Goal: Task Accomplishment & Management: Complete application form

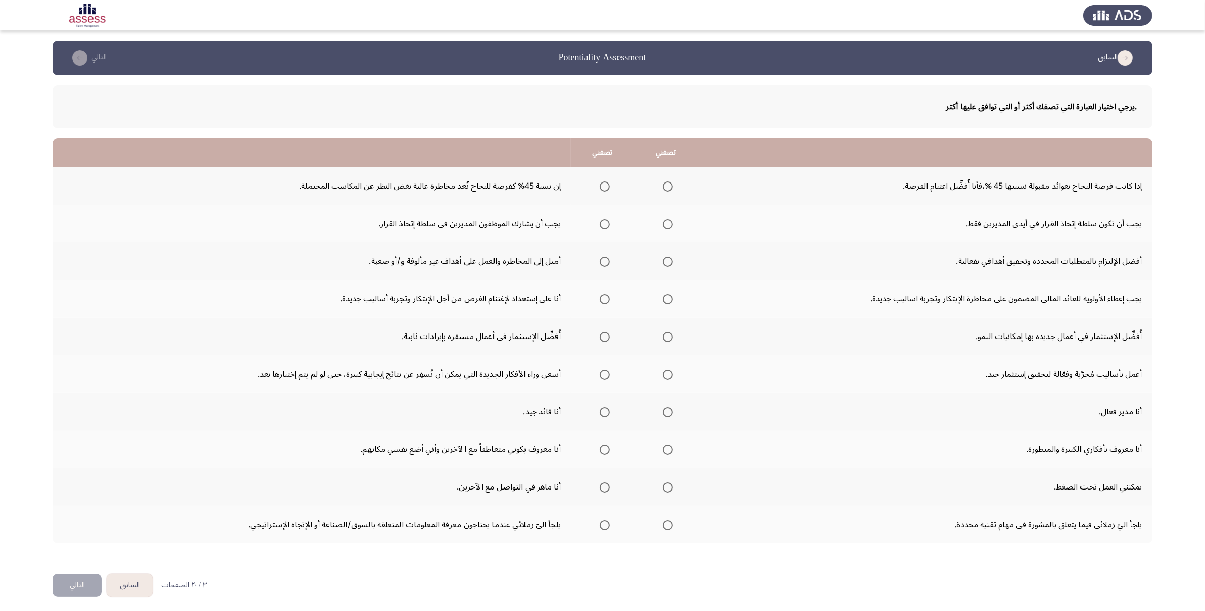
click at [663, 189] on span "Select an option" at bounding box center [668, 186] width 10 height 10
click at [663, 189] on input "Select an option" at bounding box center [668, 186] width 10 height 10
click at [663, 219] on span "Select an option" at bounding box center [668, 224] width 10 height 10
click at [663, 219] on input "Select an option" at bounding box center [668, 224] width 10 height 10
click at [663, 261] on span "Select an option" at bounding box center [668, 262] width 10 height 10
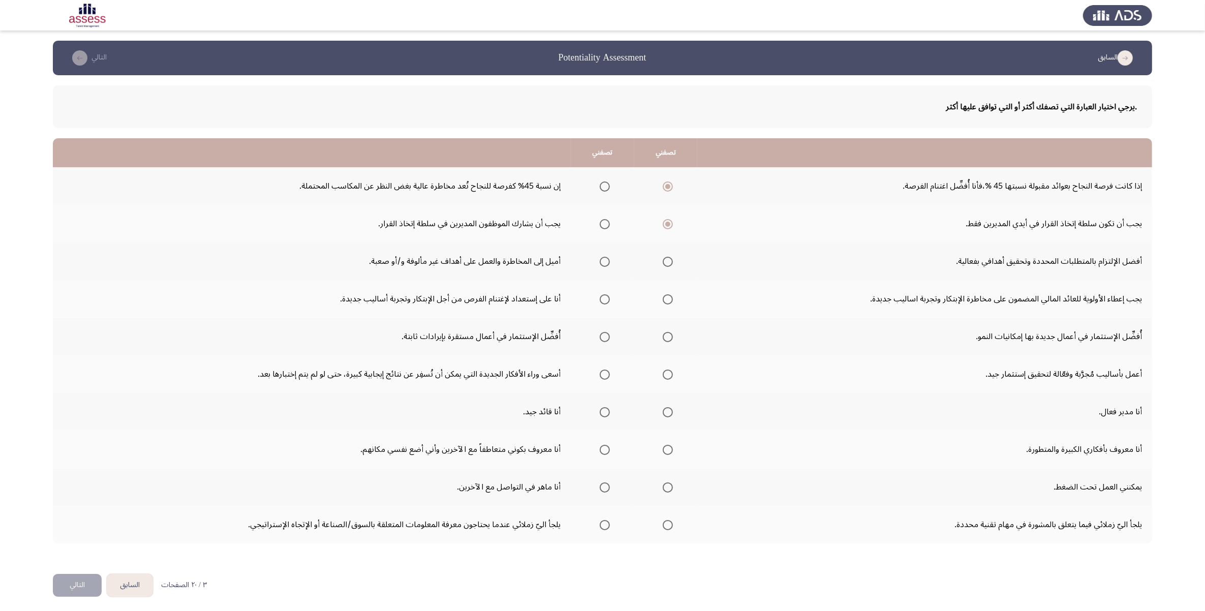
click at [663, 261] on input "Select an option" at bounding box center [668, 262] width 10 height 10
click at [665, 301] on span "Select an option" at bounding box center [668, 299] width 10 height 10
click at [665, 301] on input "Select an option" at bounding box center [668, 299] width 10 height 10
click at [600, 300] on span "Select an option" at bounding box center [605, 299] width 10 height 10
click at [600, 300] on input "Select an option" at bounding box center [605, 299] width 10 height 10
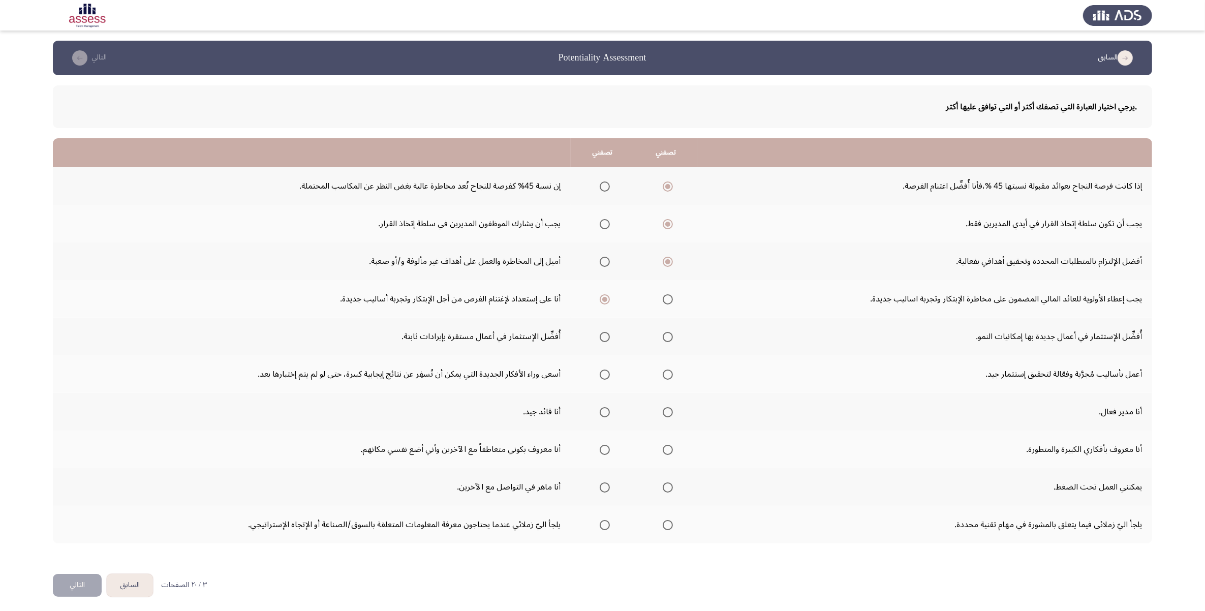
click at [601, 413] on span "Select an option" at bounding box center [605, 412] width 10 height 10
click at [601, 413] on input "Select an option" at bounding box center [605, 412] width 10 height 10
click at [668, 450] on span "Select an option" at bounding box center [668, 450] width 0 height 0
click at [665, 449] on input "Select an option" at bounding box center [668, 450] width 10 height 10
click at [663, 489] on span "Select an option" at bounding box center [668, 487] width 10 height 10
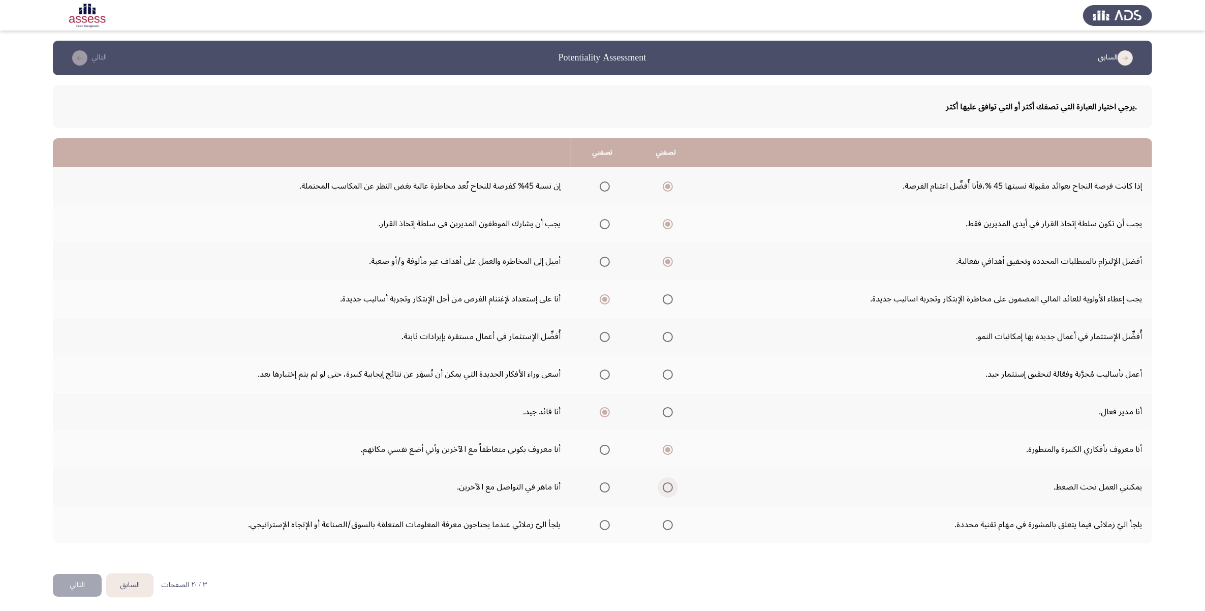
click at [663, 489] on input "Select an option" at bounding box center [668, 487] width 10 height 10
click at [602, 522] on span "Select an option" at bounding box center [605, 525] width 10 height 10
click at [602, 522] on input "Select an option" at bounding box center [605, 525] width 10 height 10
click at [663, 337] on span "Select an option" at bounding box center [668, 337] width 10 height 10
click at [663, 337] on input "Select an option" at bounding box center [668, 337] width 10 height 10
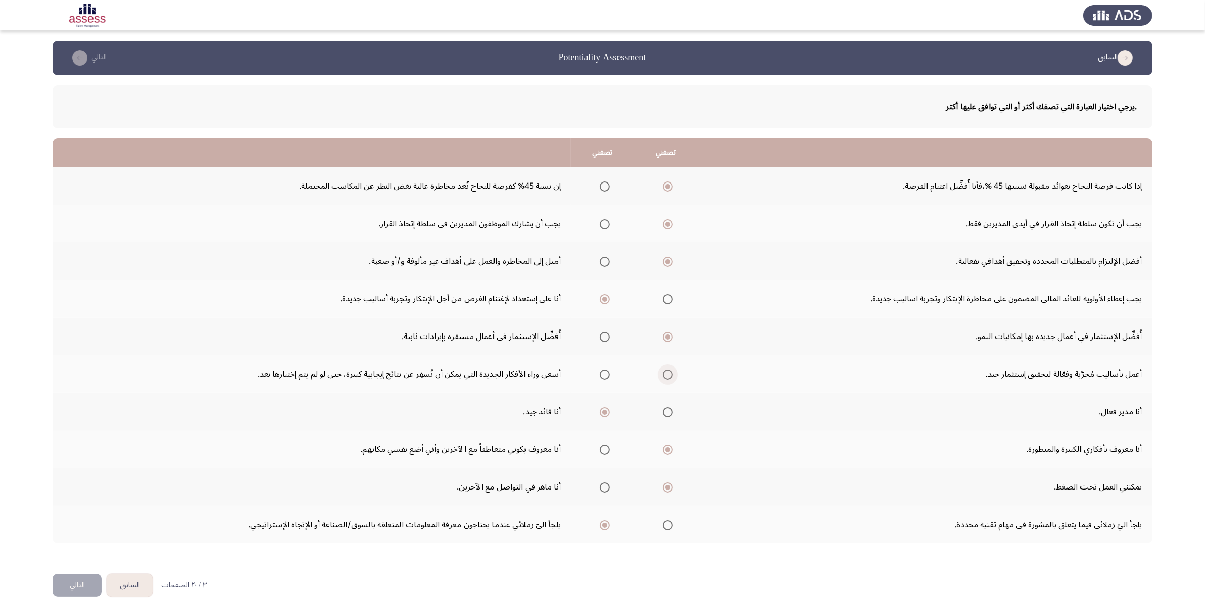
click at [668, 375] on span "Select an option" at bounding box center [668, 375] width 0 height 0
click at [666, 374] on input "Select an option" at bounding box center [668, 375] width 10 height 10
click at [79, 583] on button "التالي" at bounding box center [77, 585] width 49 height 23
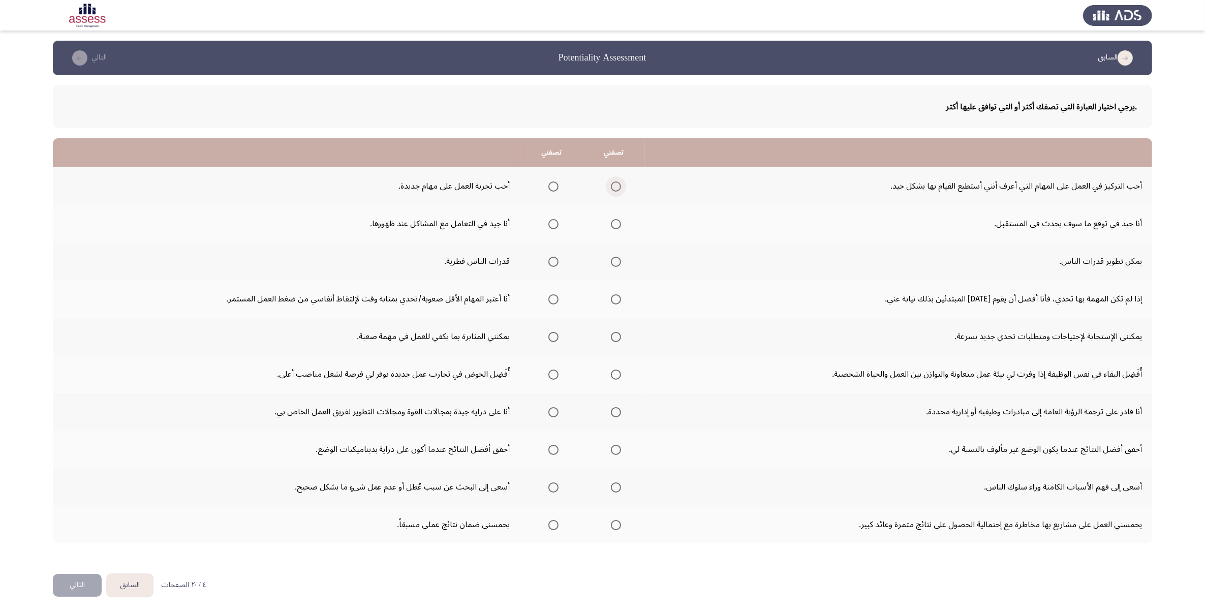
click at [612, 189] on span "Select an option" at bounding box center [616, 186] width 10 height 10
click at [612, 189] on input "Select an option" at bounding box center [616, 186] width 10 height 10
click at [554, 187] on span "Select an option" at bounding box center [554, 187] width 0 height 0
click at [550, 187] on input "Select an option" at bounding box center [553, 186] width 10 height 10
click at [611, 224] on span "Select an option" at bounding box center [616, 224] width 10 height 10
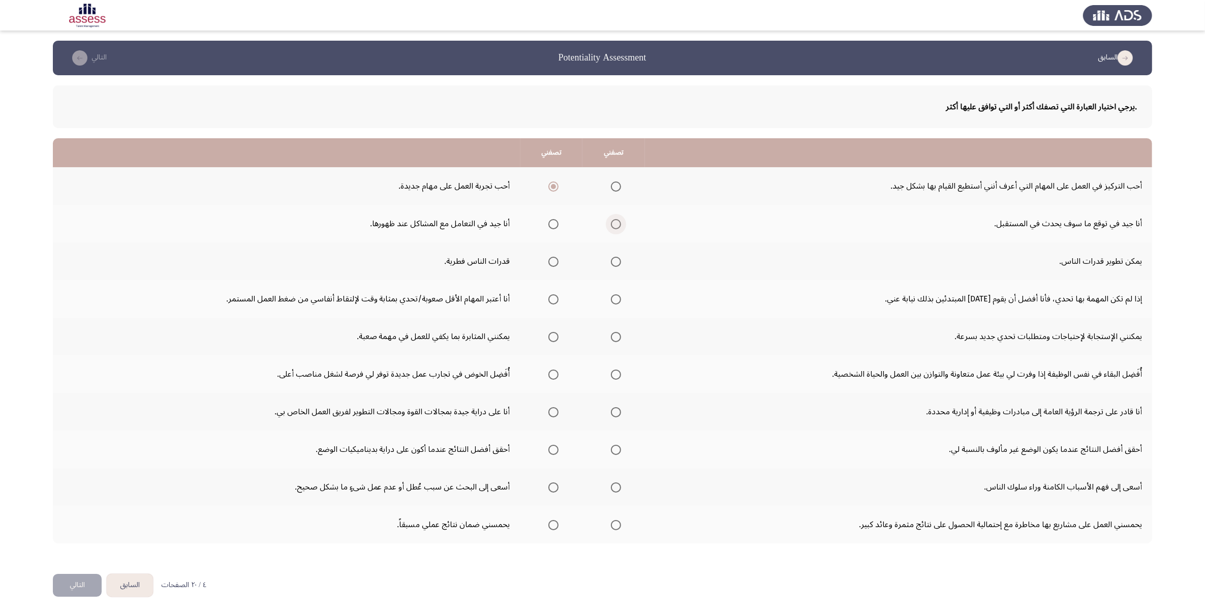
click at [611, 224] on input "Select an option" at bounding box center [616, 224] width 10 height 10
click at [611, 261] on span "Select an option" at bounding box center [616, 262] width 10 height 10
click at [611, 261] on input "Select an option" at bounding box center [616, 262] width 10 height 10
click at [613, 335] on span "Select an option" at bounding box center [616, 337] width 10 height 10
click at [613, 335] on input "Select an option" at bounding box center [616, 337] width 10 height 10
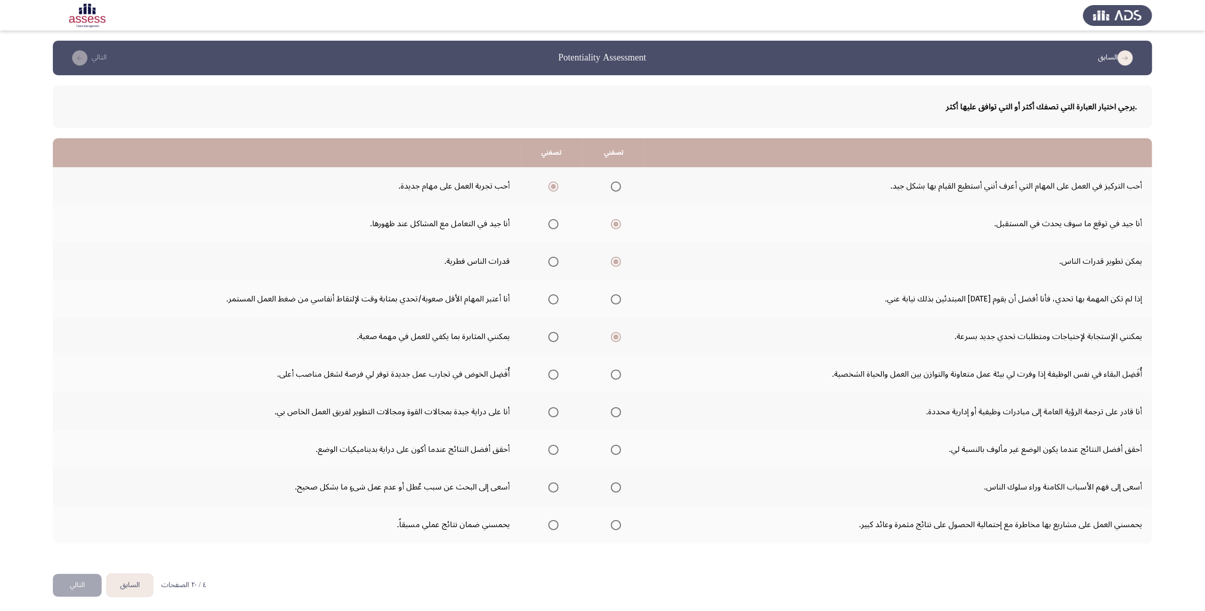
click at [611, 300] on span "Select an option" at bounding box center [616, 299] width 10 height 10
click at [611, 300] on input "Select an option" at bounding box center [616, 299] width 10 height 10
click at [548, 412] on span "Select an option" at bounding box center [553, 412] width 10 height 10
click at [548, 412] on input "Select an option" at bounding box center [553, 412] width 10 height 10
click at [611, 528] on span "Select an option" at bounding box center [616, 525] width 10 height 10
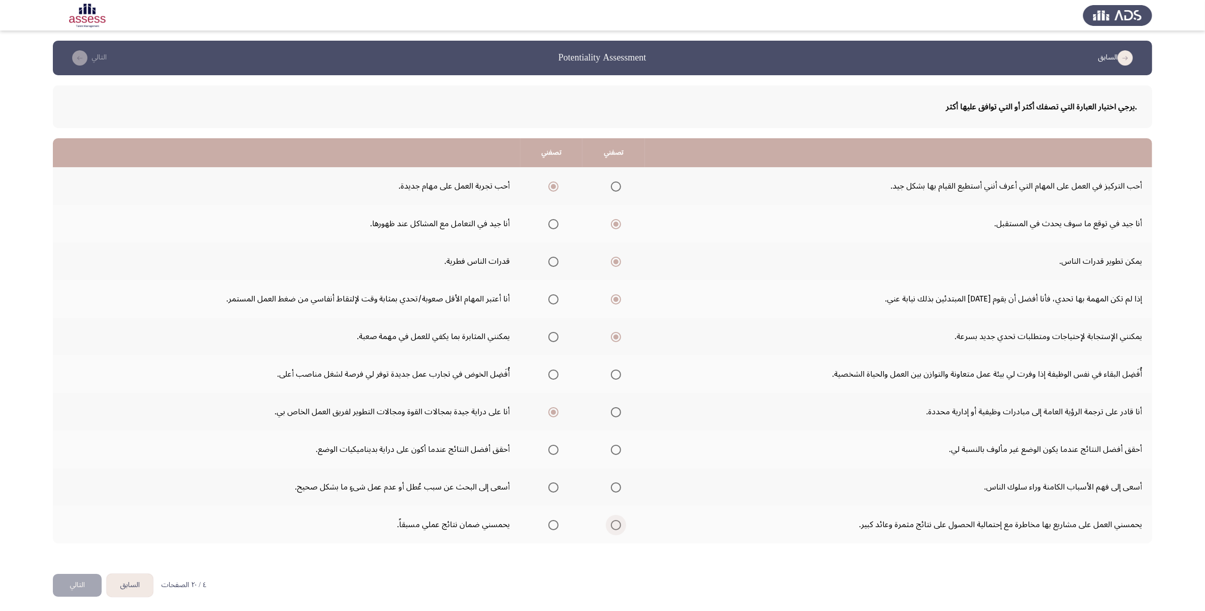
click at [611, 528] on input "Select an option" at bounding box center [616, 525] width 10 height 10
click at [554, 491] on span "Select an option" at bounding box center [553, 487] width 10 height 10
click at [554, 491] on input "Select an option" at bounding box center [553, 487] width 10 height 10
click at [552, 449] on span "Select an option" at bounding box center [553, 450] width 10 height 10
click at [552, 449] on input "Select an option" at bounding box center [553, 450] width 10 height 10
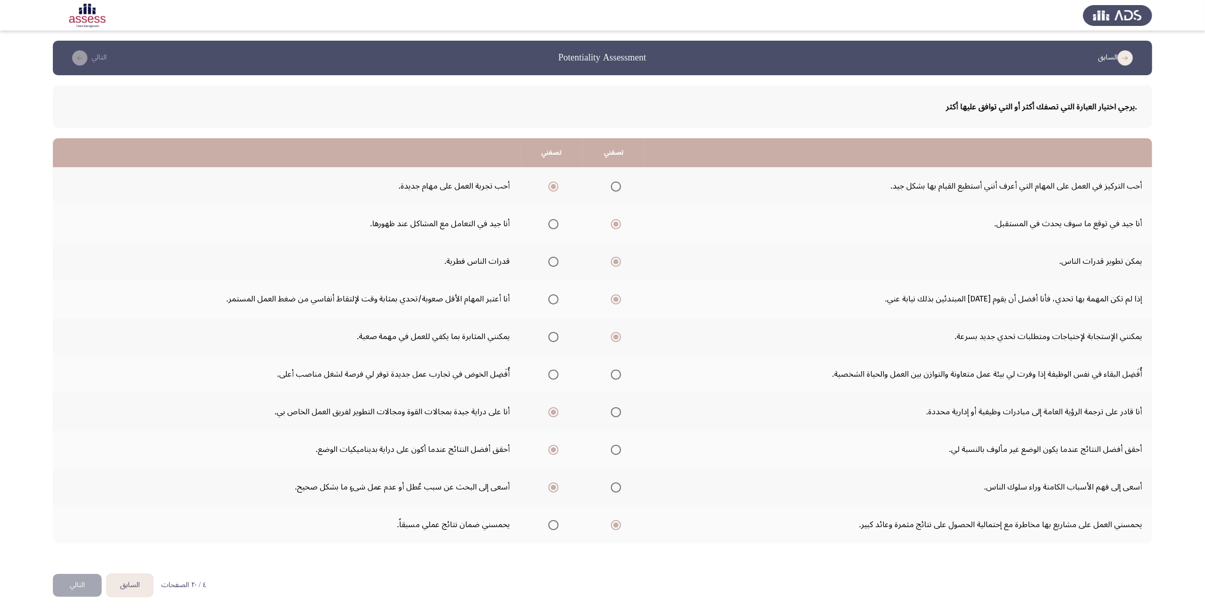
click at [613, 378] on span "Select an option" at bounding box center [616, 375] width 10 height 10
click at [613, 378] on input "Select an option" at bounding box center [616, 375] width 10 height 10
click at [80, 591] on button "التالي" at bounding box center [77, 585] width 49 height 23
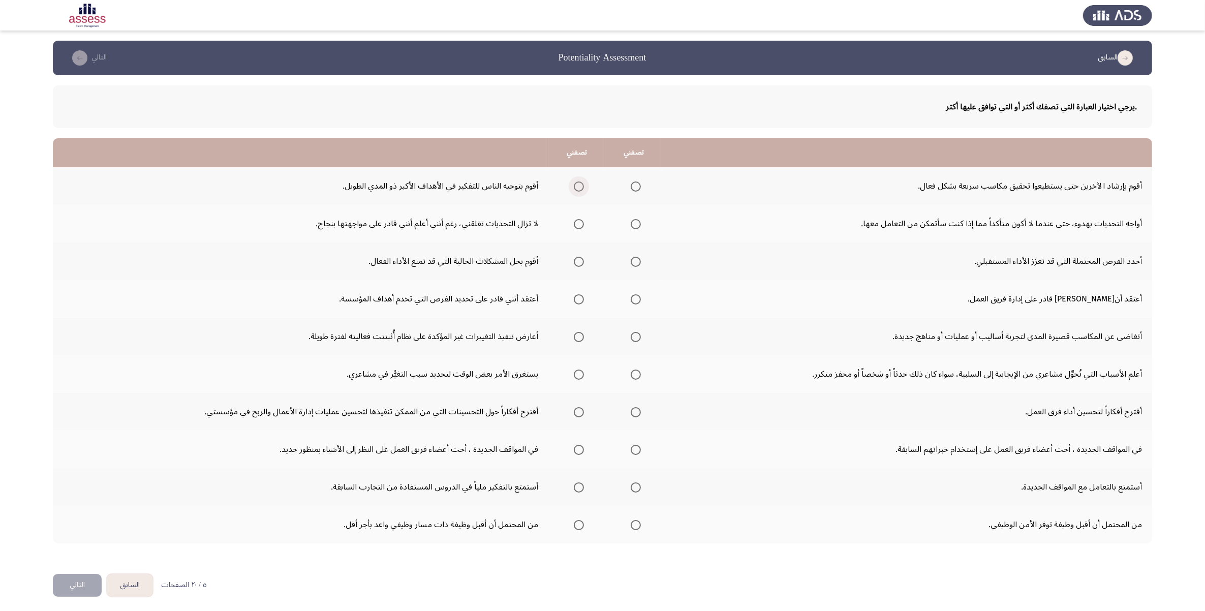
click at [576, 186] on span "Select an option" at bounding box center [579, 186] width 10 height 10
click at [576, 186] on input "Select an option" at bounding box center [579, 186] width 10 height 10
click at [634, 224] on span "Select an option" at bounding box center [636, 224] width 10 height 10
click at [634, 224] on input "Select an option" at bounding box center [636, 224] width 10 height 10
click at [631, 260] on span "Select an option" at bounding box center [636, 262] width 10 height 10
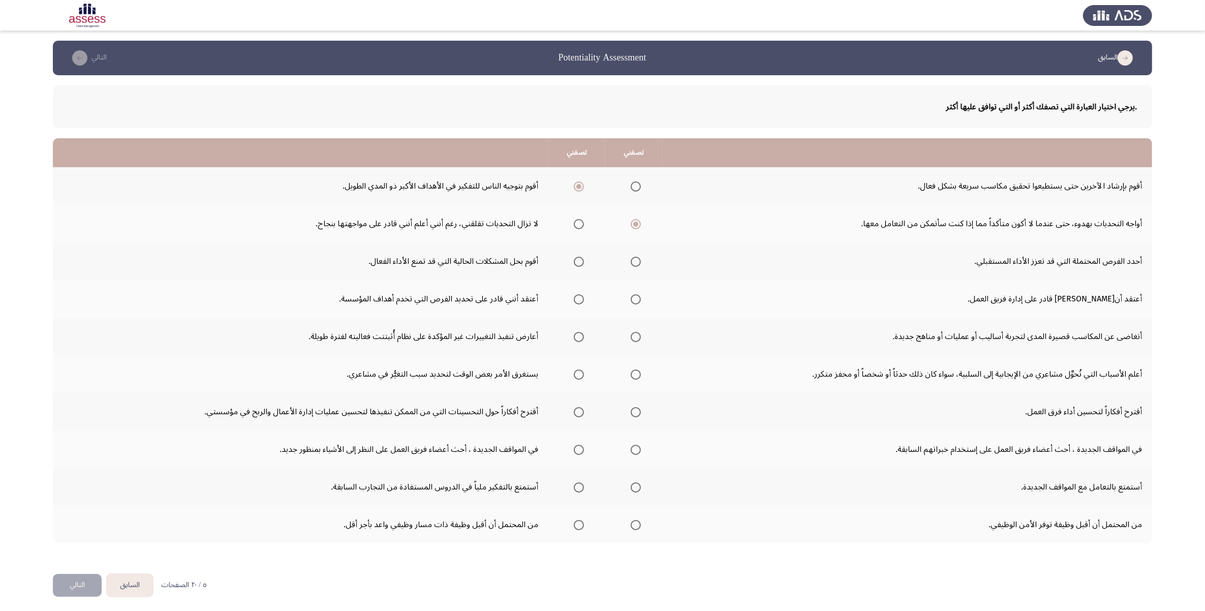
click at [631, 260] on input "Select an option" at bounding box center [636, 262] width 10 height 10
click at [578, 300] on span "Select an option" at bounding box center [579, 299] width 10 height 10
click at [578, 300] on input "Select an option" at bounding box center [579, 299] width 10 height 10
click at [636, 337] on span "Select an option" at bounding box center [636, 337] width 10 height 10
click at [636, 337] on input "Select an option" at bounding box center [636, 337] width 10 height 10
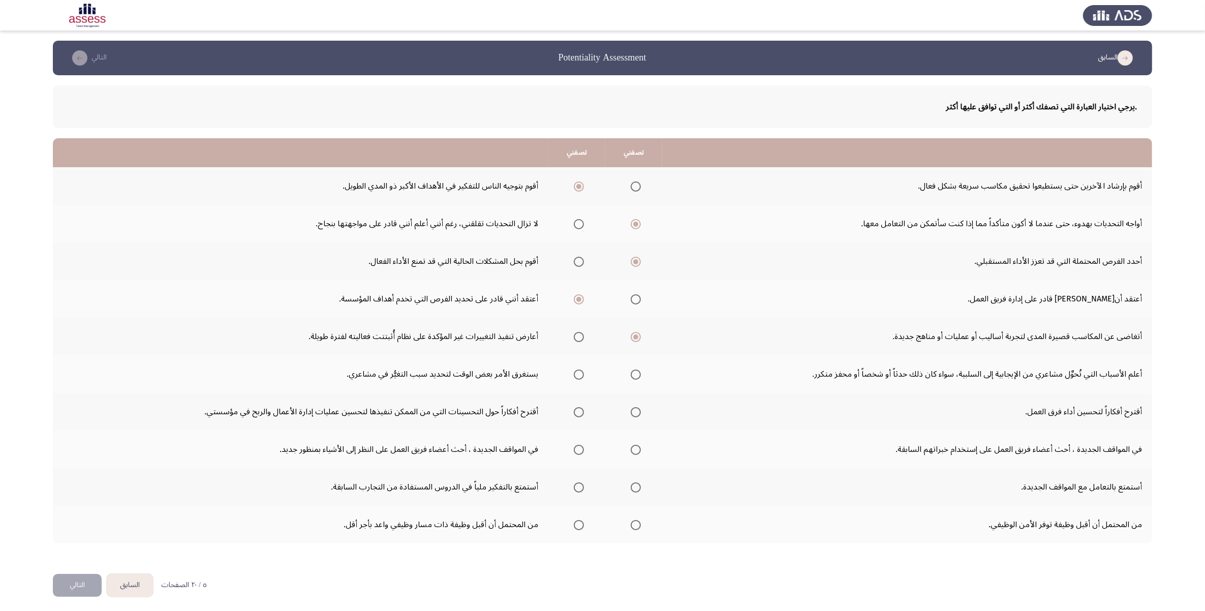
click at [633, 375] on span "Select an option" at bounding box center [636, 375] width 10 height 10
click at [633, 375] on input "Select an option" at bounding box center [636, 375] width 10 height 10
click at [581, 417] on mat-radio-group "Select an option" at bounding box center [577, 411] width 14 height 17
click at [580, 413] on span "Select an option" at bounding box center [579, 412] width 10 height 10
click at [580, 413] on input "Select an option" at bounding box center [579, 412] width 10 height 10
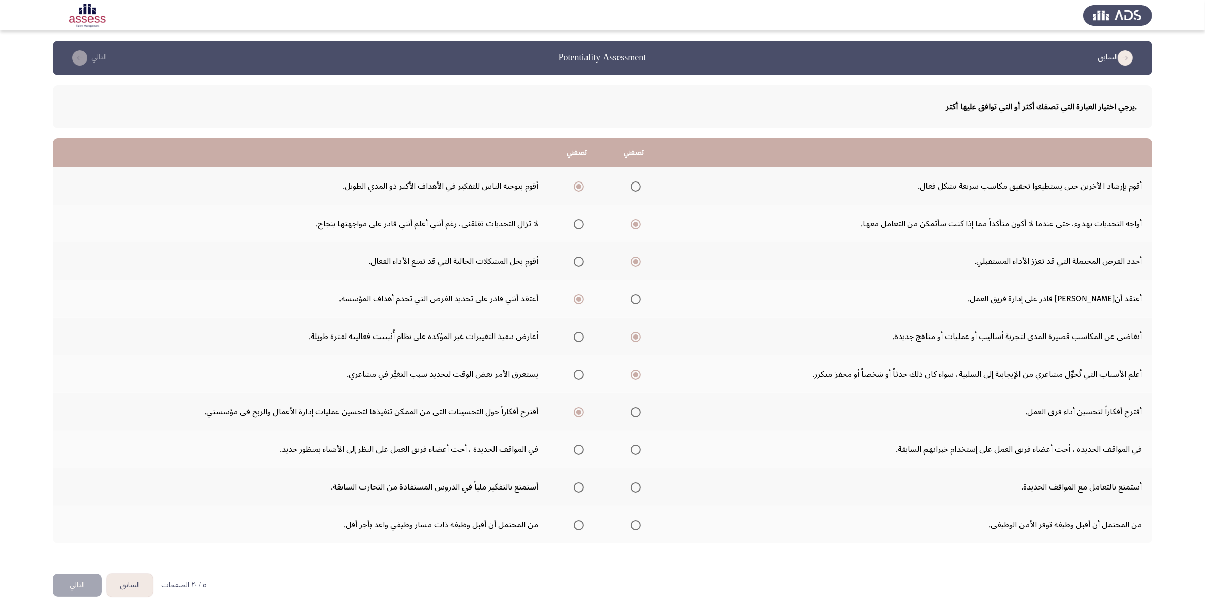
click at [579, 448] on span "Select an option" at bounding box center [579, 450] width 10 height 10
click at [579, 448] on input "Select an option" at bounding box center [579, 450] width 10 height 10
click at [634, 450] on span "Select an option" at bounding box center [636, 450] width 10 height 10
click at [634, 450] on input "Select an option" at bounding box center [636, 450] width 10 height 10
click at [582, 488] on span "Select an option" at bounding box center [579, 487] width 10 height 10
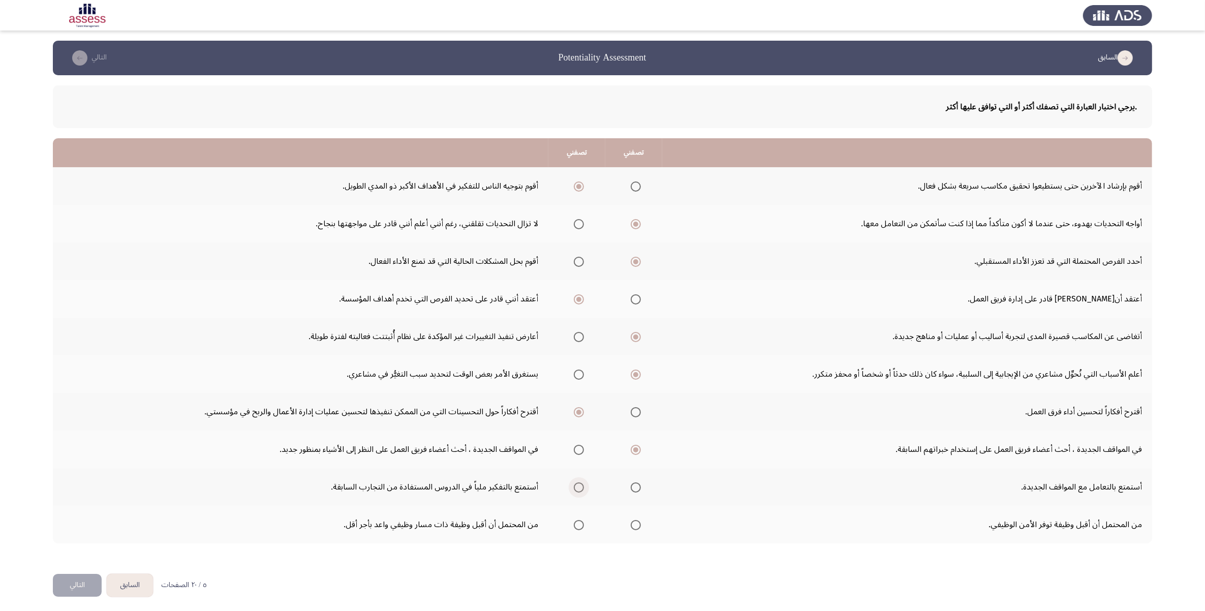
click at [582, 488] on input "Select an option" at bounding box center [579, 487] width 10 height 10
click at [579, 525] on span "Select an option" at bounding box center [579, 525] width 10 height 10
click at [579, 525] on input "Select an option" at bounding box center [579, 525] width 10 height 10
click at [80, 582] on button "التالي" at bounding box center [77, 585] width 49 height 23
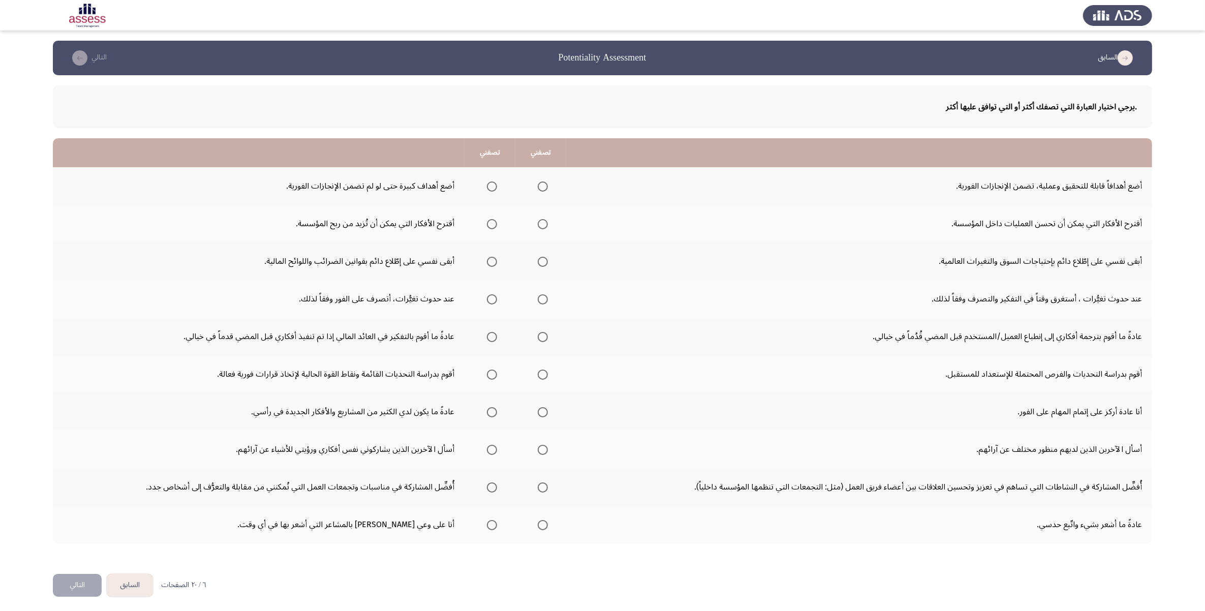
click at [539, 184] on span "Select an option" at bounding box center [543, 186] width 10 height 10
click at [539, 184] on input "Select an option" at bounding box center [543, 186] width 10 height 10
click at [494, 224] on span "Select an option" at bounding box center [492, 224] width 10 height 10
click at [494, 224] on input "Select an option" at bounding box center [492, 224] width 10 height 10
click at [538, 257] on span "Select an option" at bounding box center [543, 262] width 10 height 10
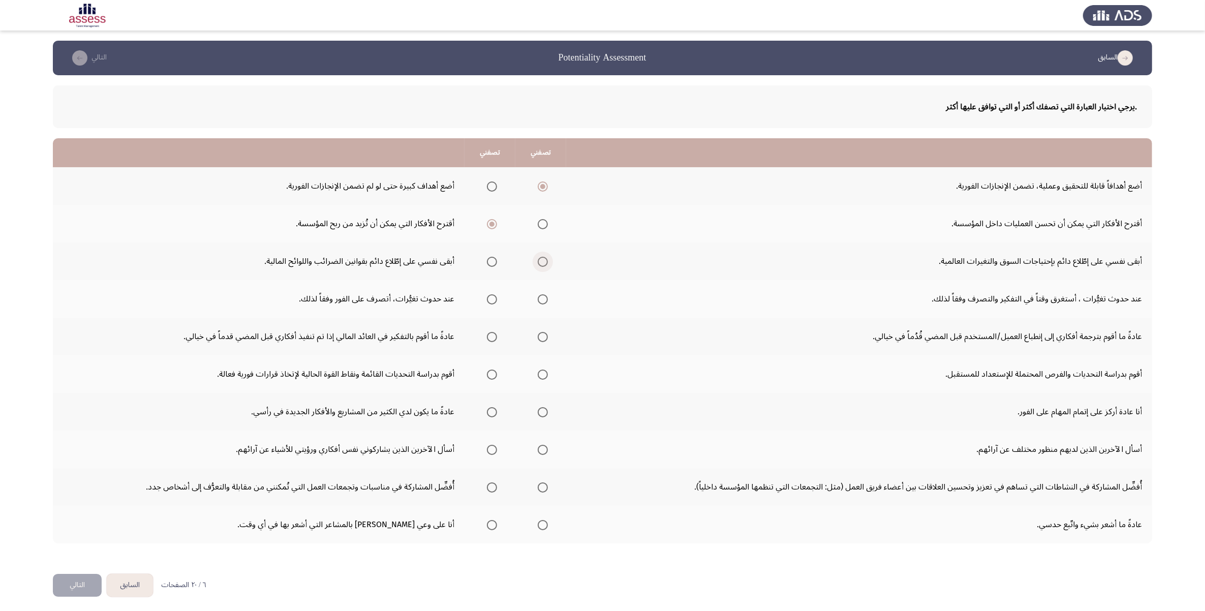
click at [538, 257] on input "Select an option" at bounding box center [543, 262] width 10 height 10
click at [542, 300] on span "Select an option" at bounding box center [543, 299] width 10 height 10
click at [542, 300] on input "Select an option" at bounding box center [543, 299] width 10 height 10
click at [542, 328] on mat-radio-group "Select an option" at bounding box center [541, 336] width 14 height 17
click at [543, 338] on span "Select an option" at bounding box center [543, 337] width 10 height 10
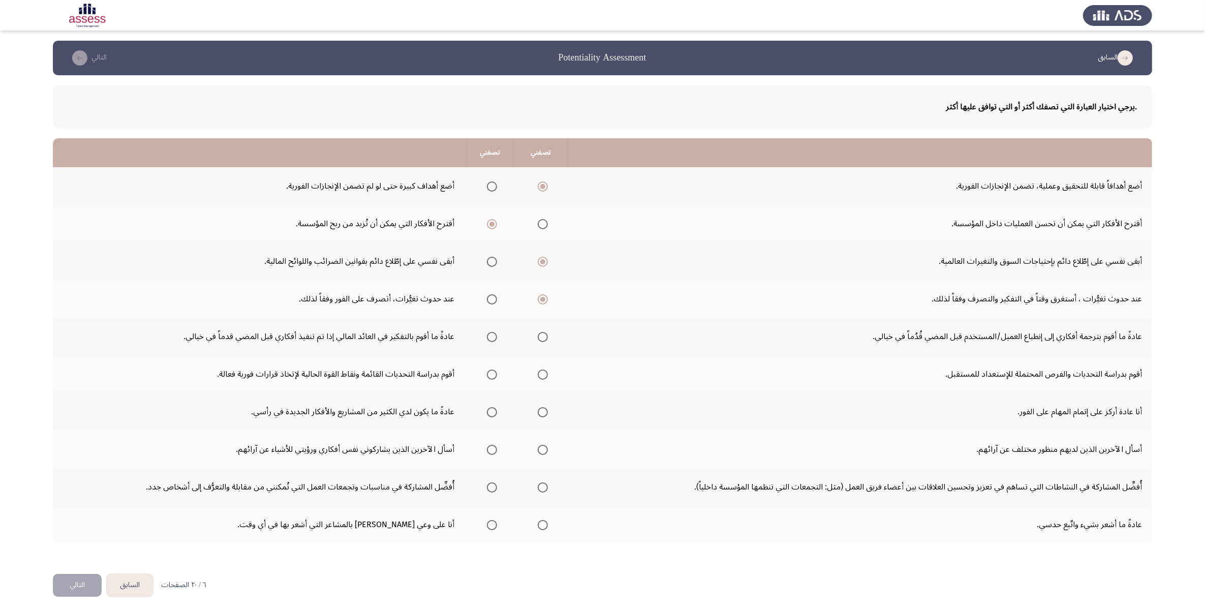
click at [543, 338] on input "Select an option" at bounding box center [543, 337] width 10 height 10
click at [539, 375] on span "Select an option" at bounding box center [543, 375] width 10 height 10
click at [539, 375] on input "Select an option" at bounding box center [543, 375] width 10 height 10
click at [539, 411] on span "Select an option" at bounding box center [543, 412] width 10 height 10
click at [539, 411] on input "Select an option" at bounding box center [543, 412] width 10 height 10
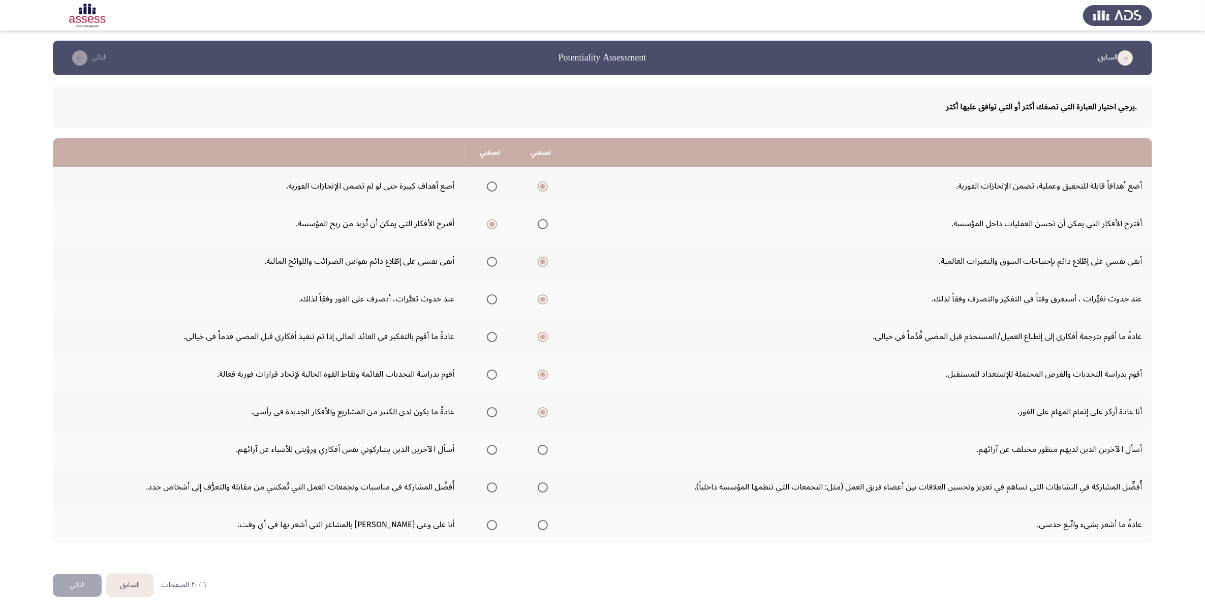
click at [487, 447] on span "Select an option" at bounding box center [492, 450] width 10 height 10
click at [487, 447] on input "Select an option" at bounding box center [492, 450] width 10 height 10
click at [488, 483] on span "Select an option" at bounding box center [492, 487] width 10 height 10
click at [488, 483] on input "Select an option" at bounding box center [492, 487] width 10 height 10
click at [487, 525] on span "Select an option" at bounding box center [492, 525] width 10 height 10
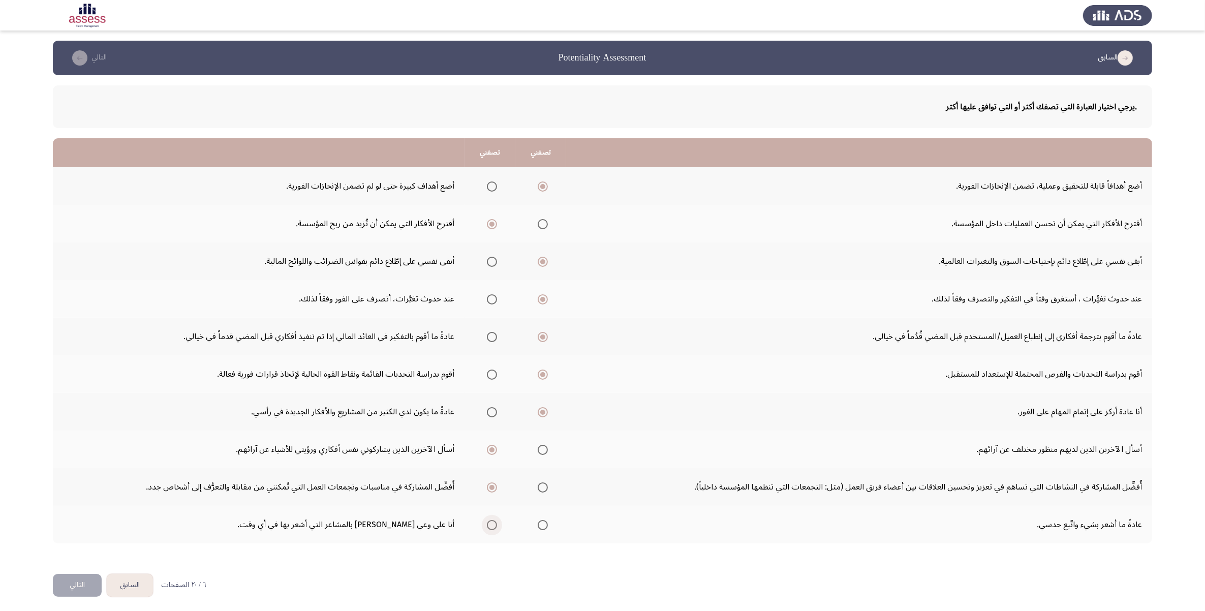
click at [487, 525] on input "Select an option" at bounding box center [492, 525] width 10 height 10
click at [77, 590] on button "التالي" at bounding box center [77, 585] width 49 height 23
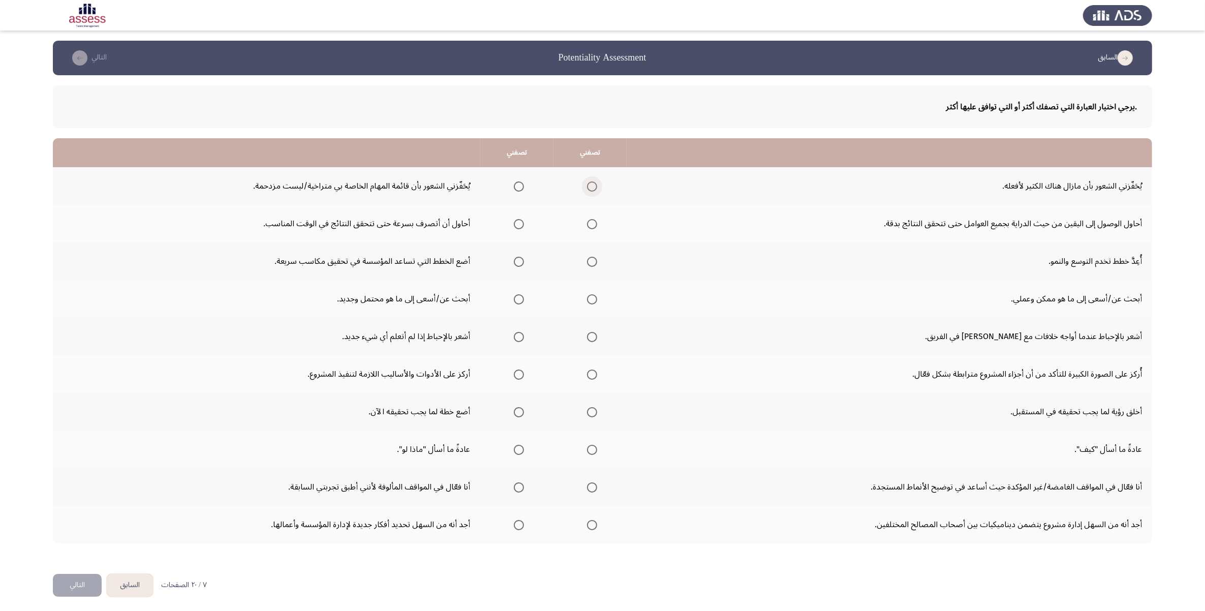
click at [588, 184] on span "Select an option" at bounding box center [592, 186] width 10 height 10
click at [588, 184] on input "Select an option" at bounding box center [592, 186] width 10 height 10
click at [588, 222] on span "Select an option" at bounding box center [592, 224] width 10 height 10
click at [588, 222] on input "Select an option" at bounding box center [592, 224] width 10 height 10
click at [593, 263] on span "Select an option" at bounding box center [592, 262] width 10 height 10
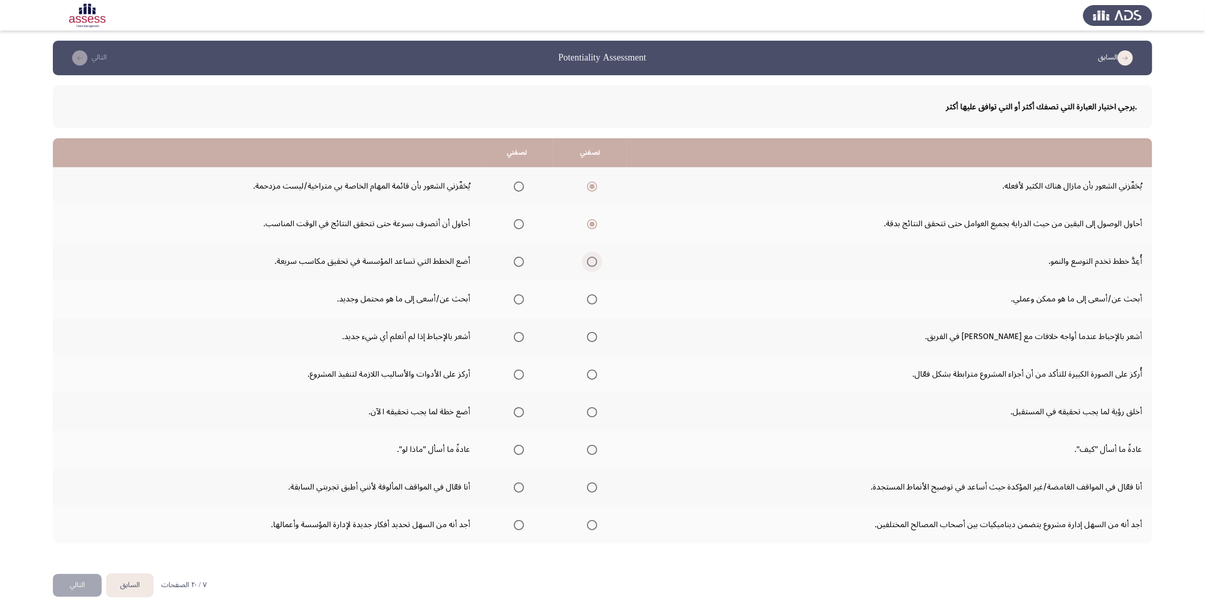
click at [593, 263] on input "Select an option" at bounding box center [592, 262] width 10 height 10
click at [517, 300] on span "Select an option" at bounding box center [519, 299] width 10 height 10
click at [517, 300] on input "Select an option" at bounding box center [519, 299] width 10 height 10
click at [519, 337] on span "Select an option" at bounding box center [519, 337] width 0 height 0
click at [517, 336] on input "Select an option" at bounding box center [519, 337] width 10 height 10
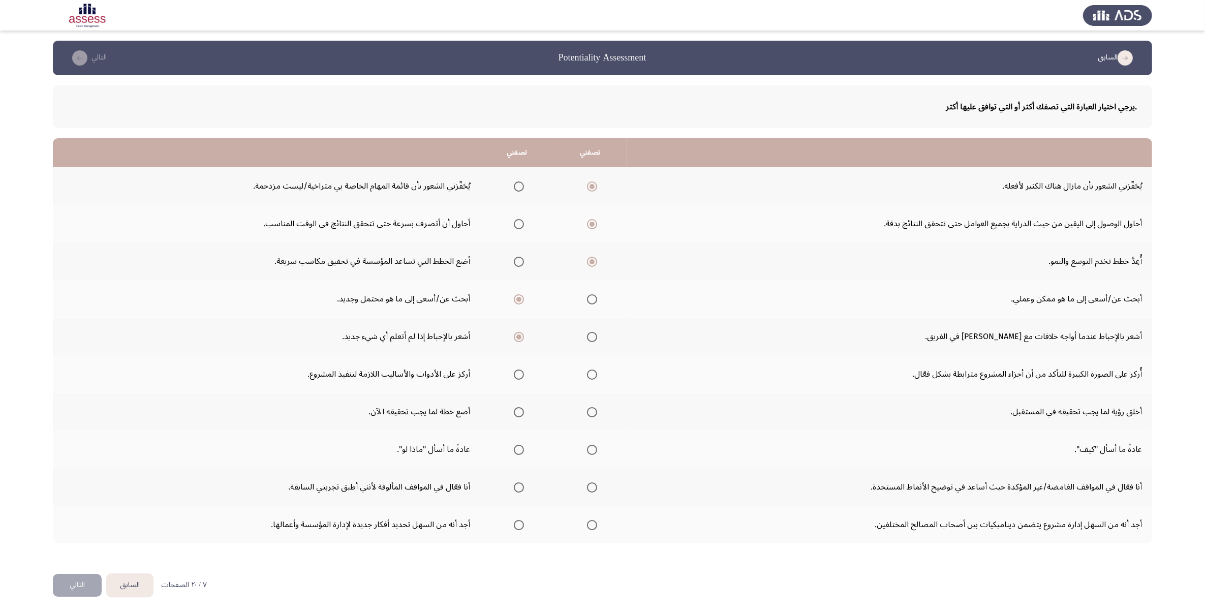
click at [591, 377] on span "Select an option" at bounding box center [592, 375] width 10 height 10
click at [591, 377] on input "Select an option" at bounding box center [592, 375] width 10 height 10
click at [592, 412] on span "Select an option" at bounding box center [592, 412] width 0 height 0
click at [591, 411] on input "Select an option" at bounding box center [592, 412] width 10 height 10
click at [587, 450] on span "Select an option" at bounding box center [592, 450] width 10 height 10
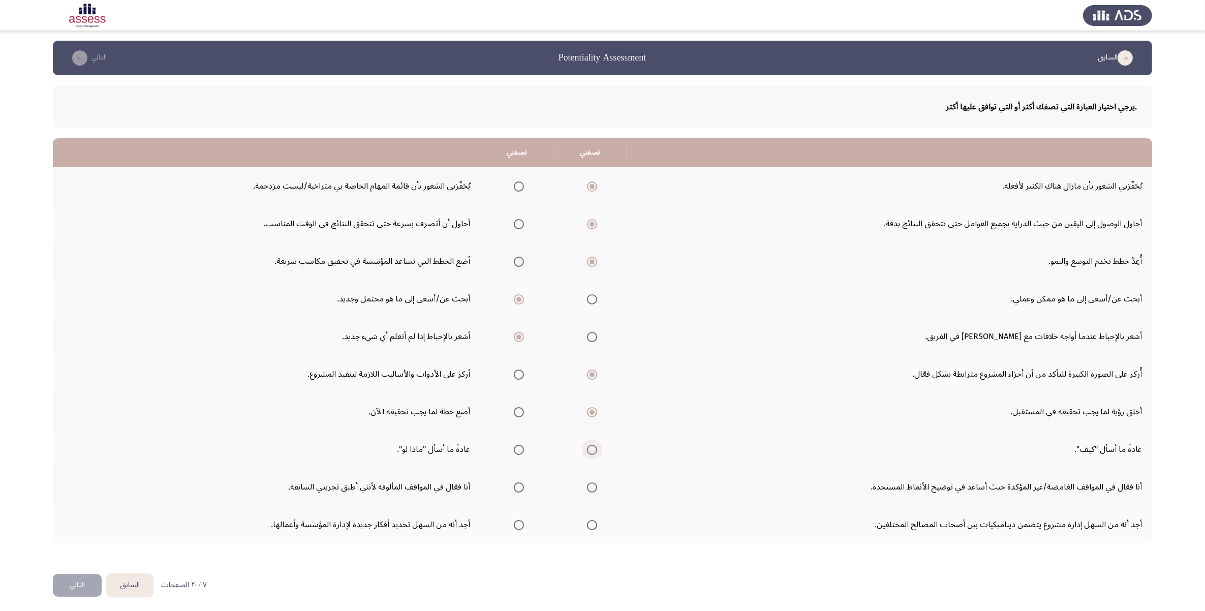
click at [587, 450] on input "Select an option" at bounding box center [592, 450] width 10 height 10
click at [595, 485] on span "Select an option" at bounding box center [592, 487] width 10 height 10
click at [595, 485] on input "Select an option" at bounding box center [592, 487] width 10 height 10
click at [519, 486] on span "Select an option" at bounding box center [519, 487] width 10 height 10
click at [519, 486] on input "Select an option" at bounding box center [519, 487] width 10 height 10
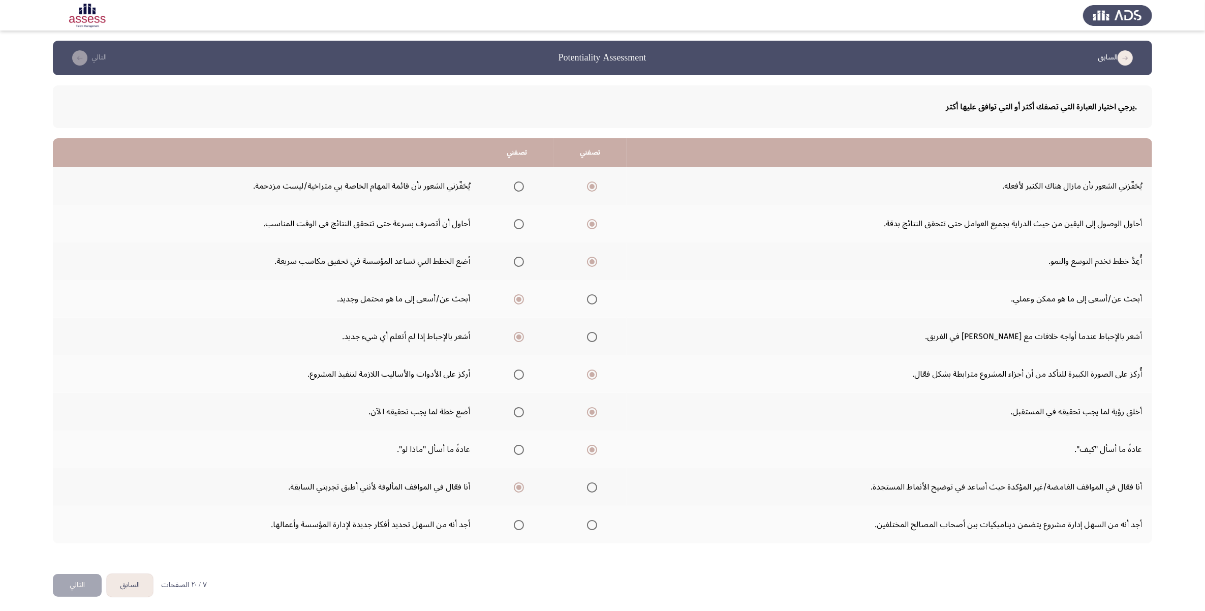
click at [587, 526] on span "Select an option" at bounding box center [592, 525] width 10 height 10
click at [587, 526] on input "Select an option" at bounding box center [592, 525] width 10 height 10
click at [514, 524] on span "Select an option" at bounding box center [519, 525] width 10 height 10
click at [514, 524] on input "Select an option" at bounding box center [519, 525] width 10 height 10
click at [82, 576] on button "التالي" at bounding box center [77, 585] width 49 height 23
